Goal: Download file/media

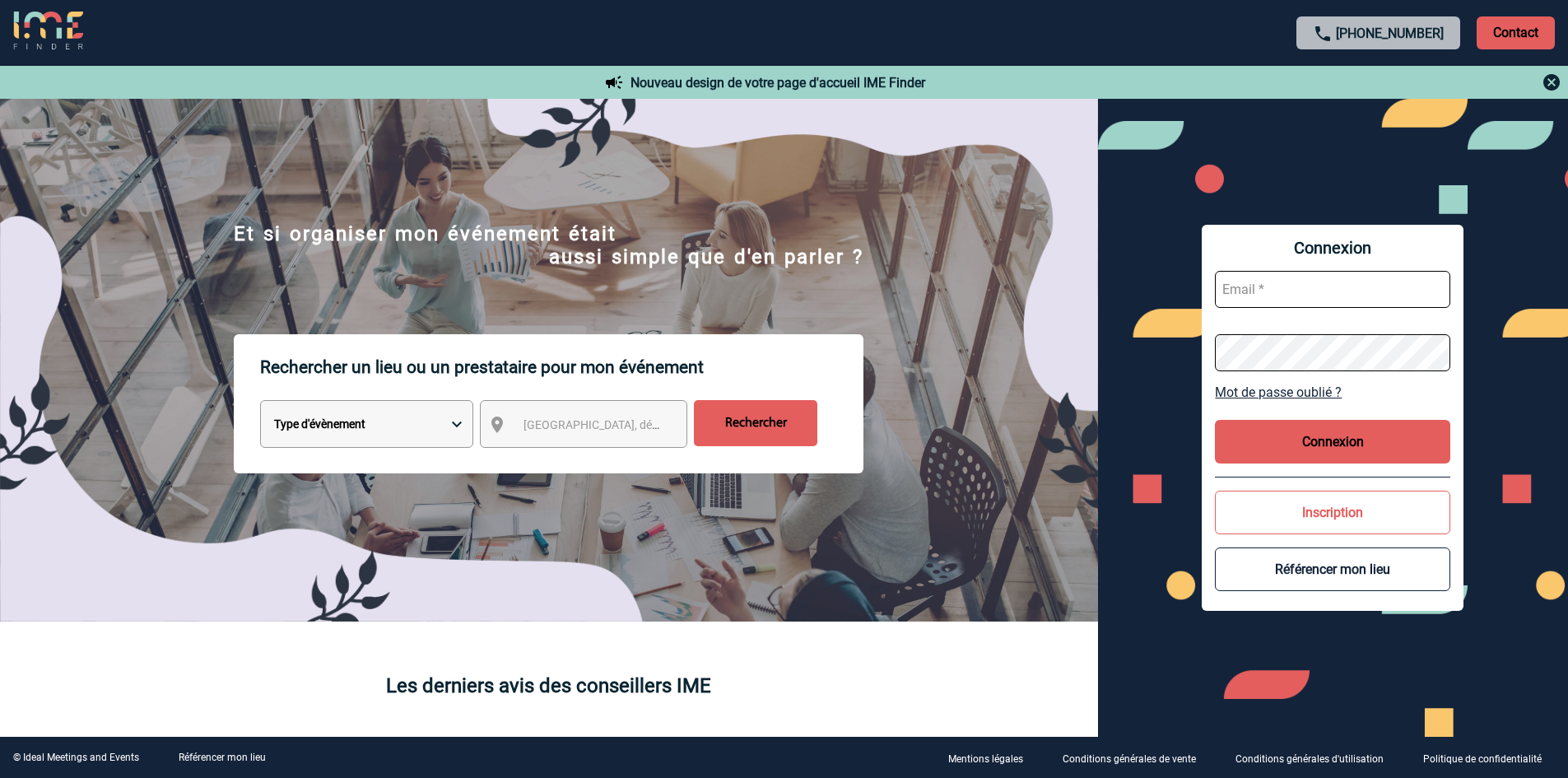
type input "rsaboureau@ime-groupe.com"
click at [1316, 429] on button "Connexion" at bounding box center [1332, 441] width 235 height 43
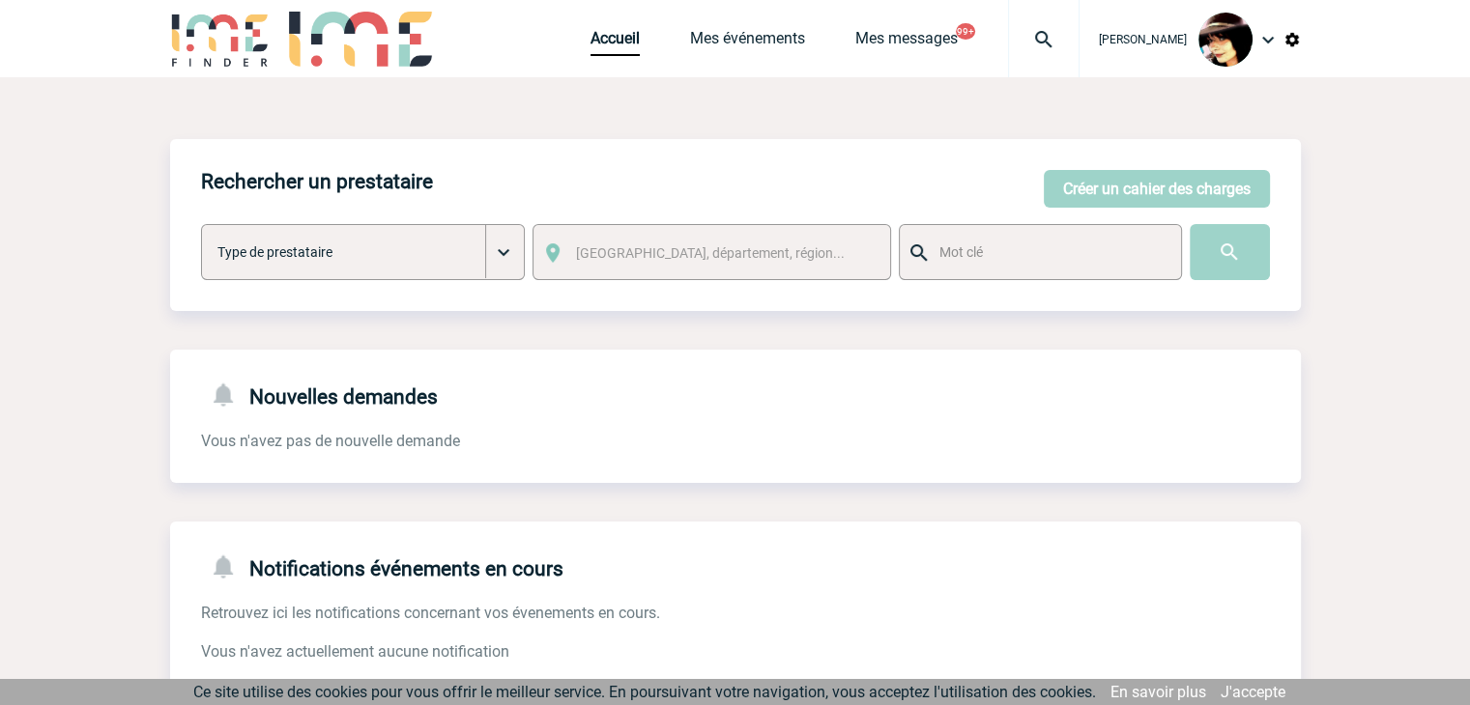
click at [1291, 40] on img at bounding box center [1291, 39] width 17 height 17
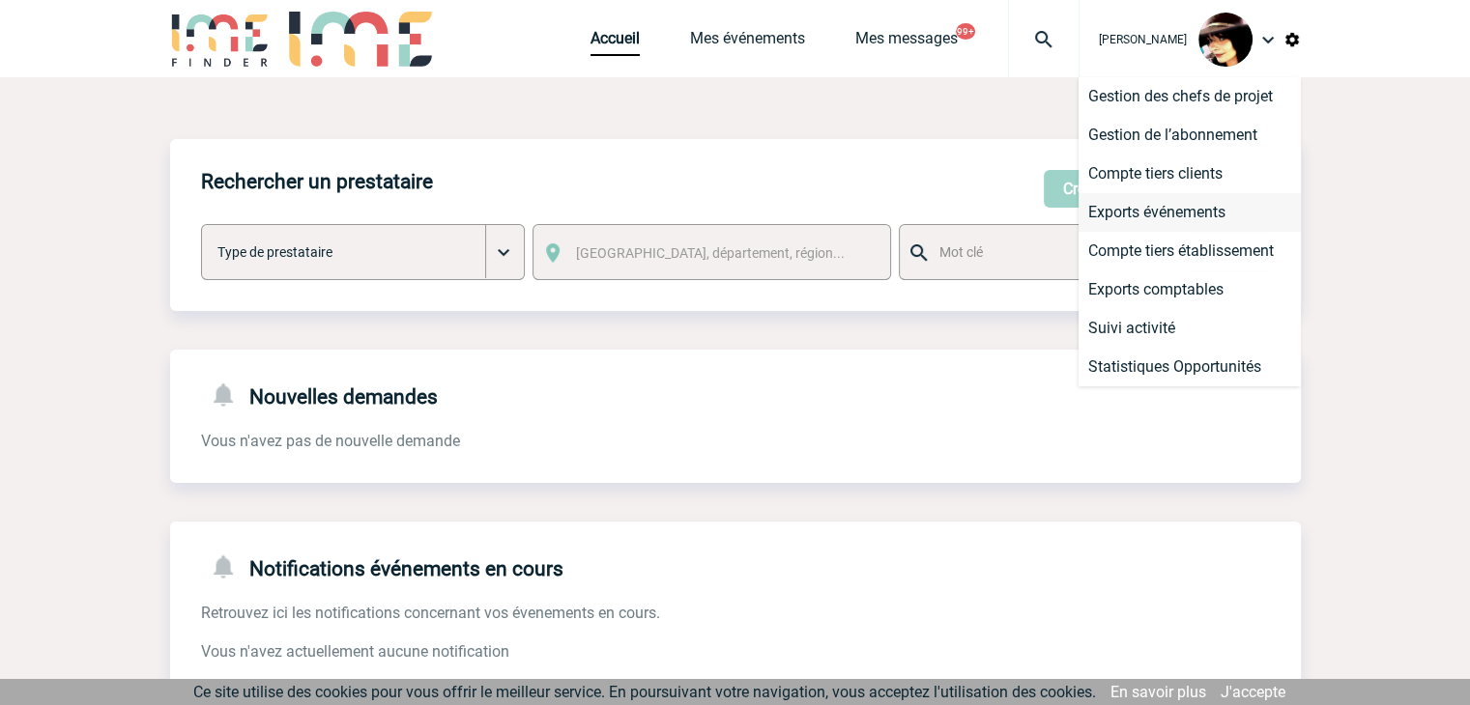
click at [1164, 210] on li "Exports événements" at bounding box center [1190, 212] width 222 height 39
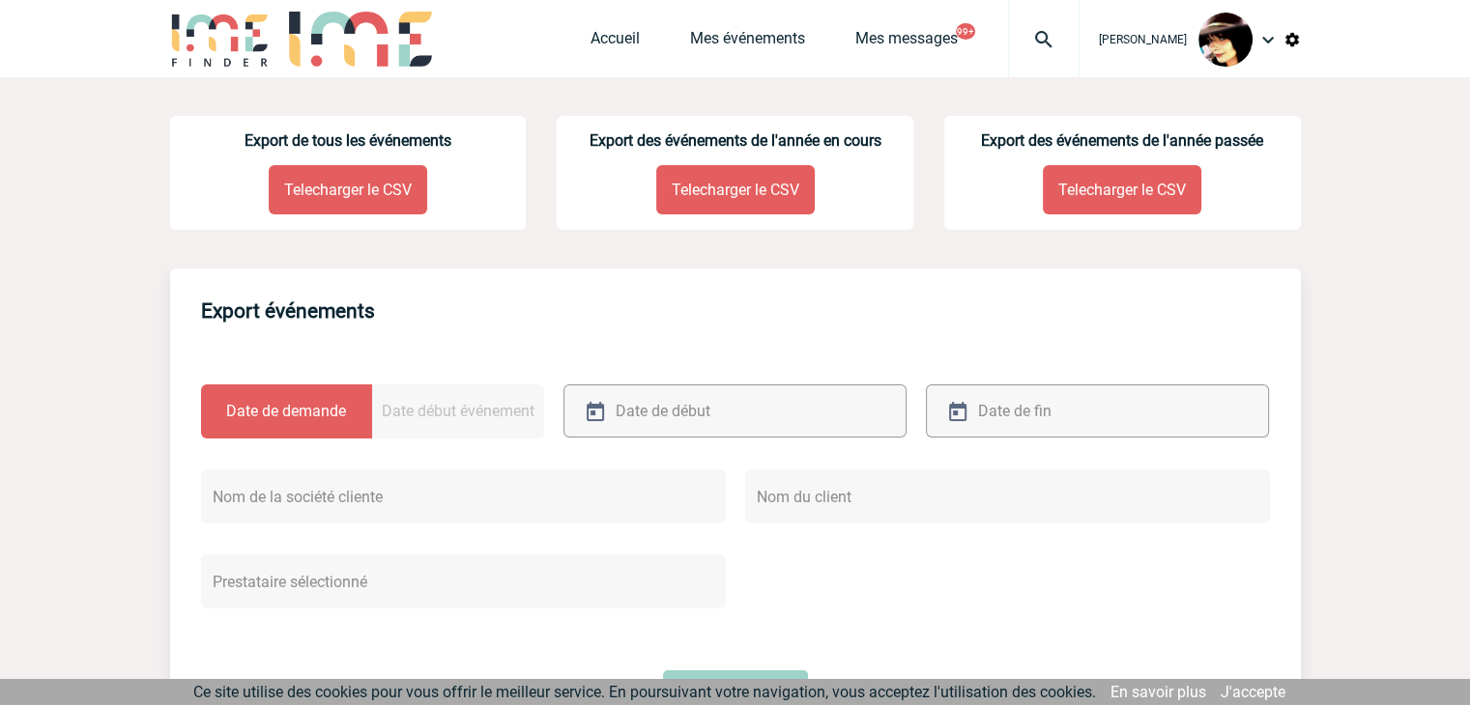
click at [333, 194] on p "Telecharger le CSV" at bounding box center [348, 189] width 158 height 49
